Goal: Obtain resource: Obtain resource

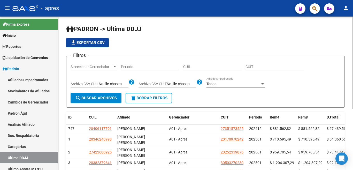
click at [350, 39] on div "PADRON -> Ultima DDJJ file_download Exportar CSV Filtros Seleccionar Gerenciado…" at bounding box center [206, 137] width 296 height 240
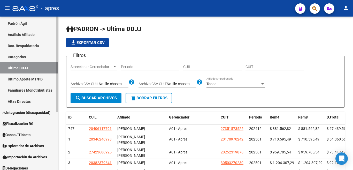
scroll to position [93, 0]
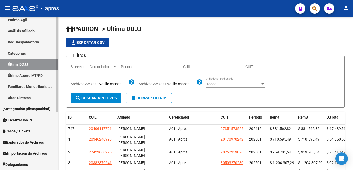
click at [57, 112] on div at bounding box center [56, 64] width 1 height 95
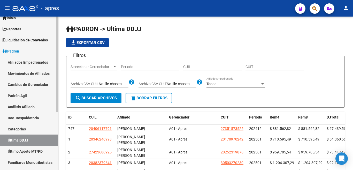
scroll to position [3, 0]
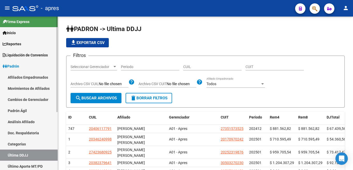
click at [51, 98] on div "Firma Express Inicio Instructivos Contacto OS Reportes Ingresos Percibidos Anál…" at bounding box center [29, 137] width 59 height 246
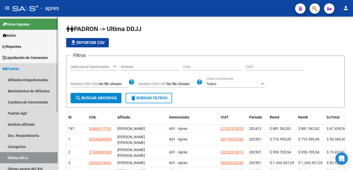
click at [10, 68] on span "Padrón" at bounding box center [11, 69] width 17 height 6
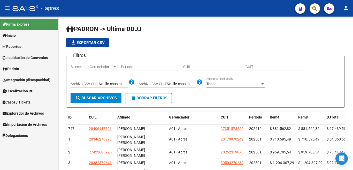
click at [27, 113] on span "Explorador de Archivos" at bounding box center [23, 113] width 41 height 6
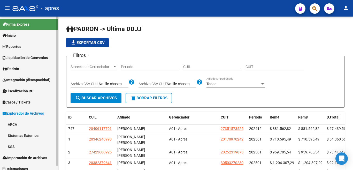
click at [11, 145] on link "SSS" at bounding box center [29, 146] width 58 height 11
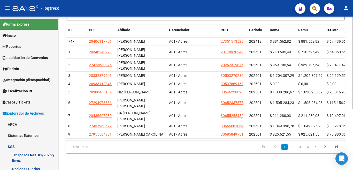
click at [351, 105] on div "PADRON -> Ultima DDJJ file_download Exportar CSV Filtros Seleccionar Gerenciado…" at bounding box center [206, 49] width 296 height 240
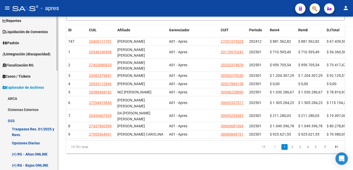
click at [23, 145] on link "Opciones Diarias" at bounding box center [29, 142] width 58 height 11
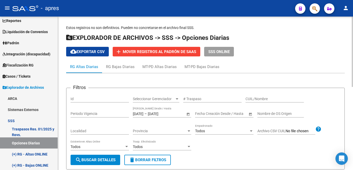
click at [96, 161] on span "search Buscar Detalles" at bounding box center [95, 159] width 40 height 5
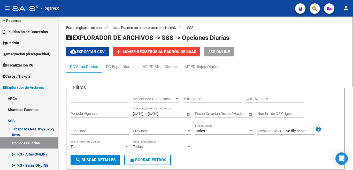
click at [81, 51] on span "cloud_download Exportar CSV" at bounding box center [87, 51] width 34 height 5
